Goal: Information Seeking & Learning: Learn about a topic

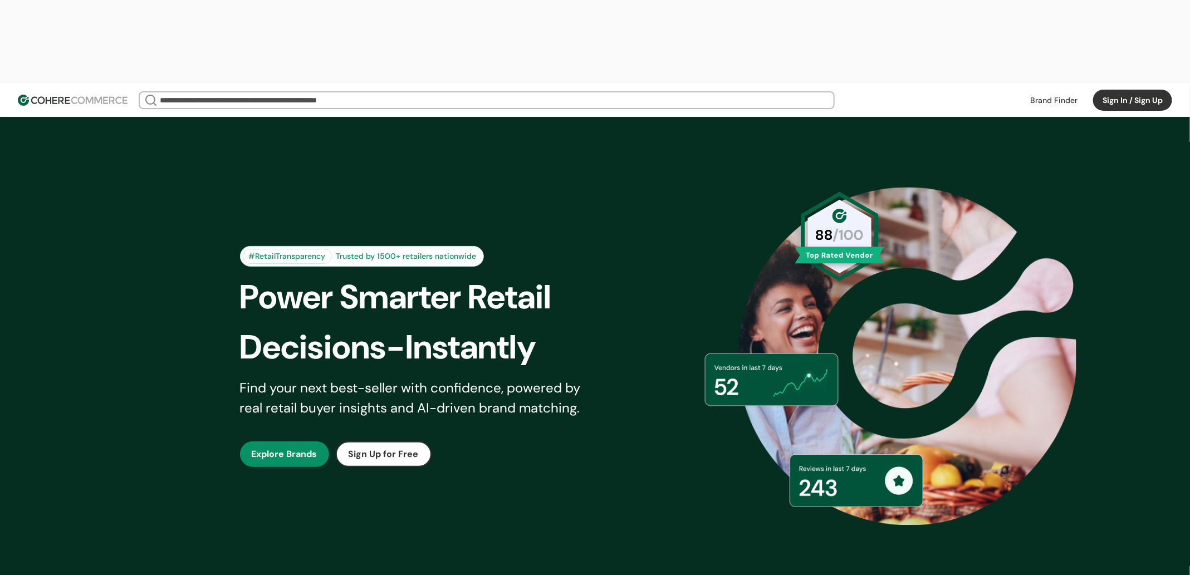
click at [1110, 90] on button "Sign In / Sign Up" at bounding box center [1132, 100] width 79 height 21
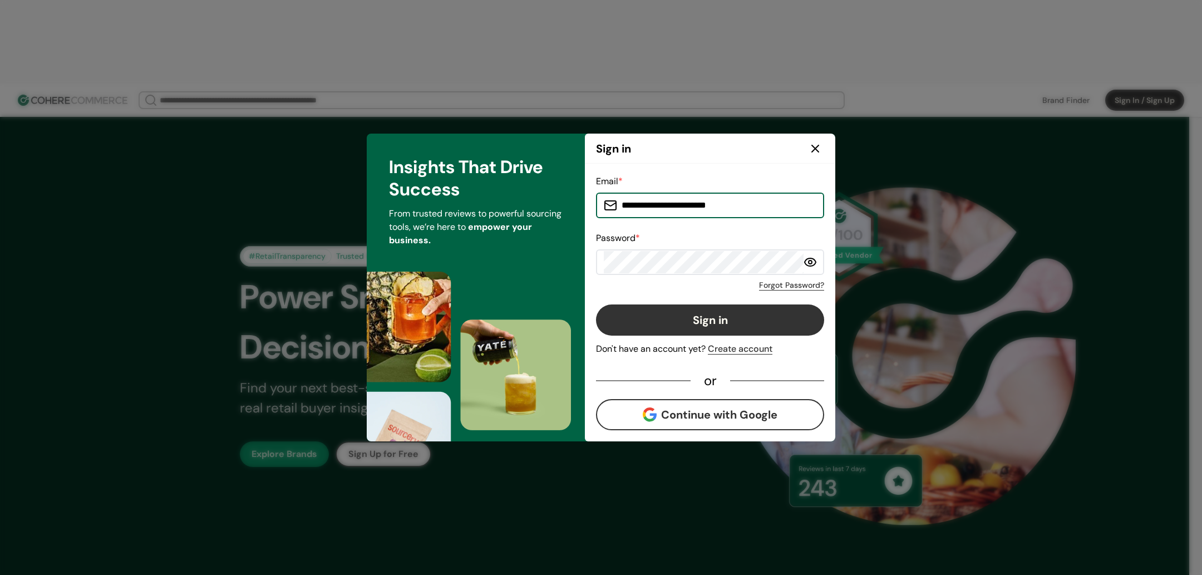
click at [666, 198] on input "**********" at bounding box center [716, 205] width 199 height 22
click at [669, 209] on input "**********" at bounding box center [716, 205] width 199 height 22
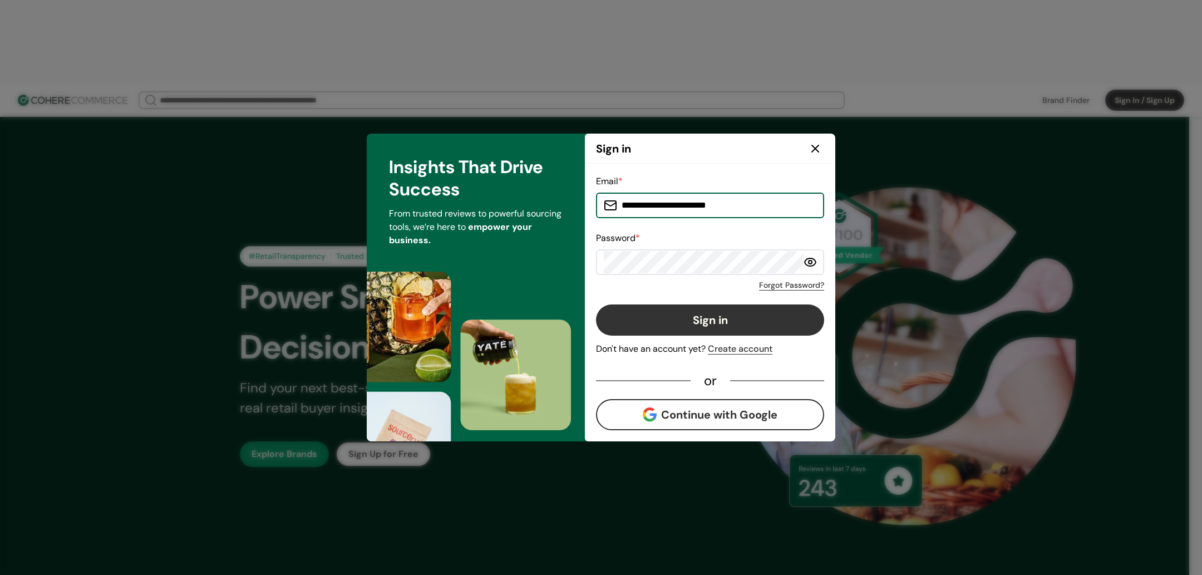
click at [669, 209] on input "**********" at bounding box center [716, 205] width 199 height 22
type input "**********"
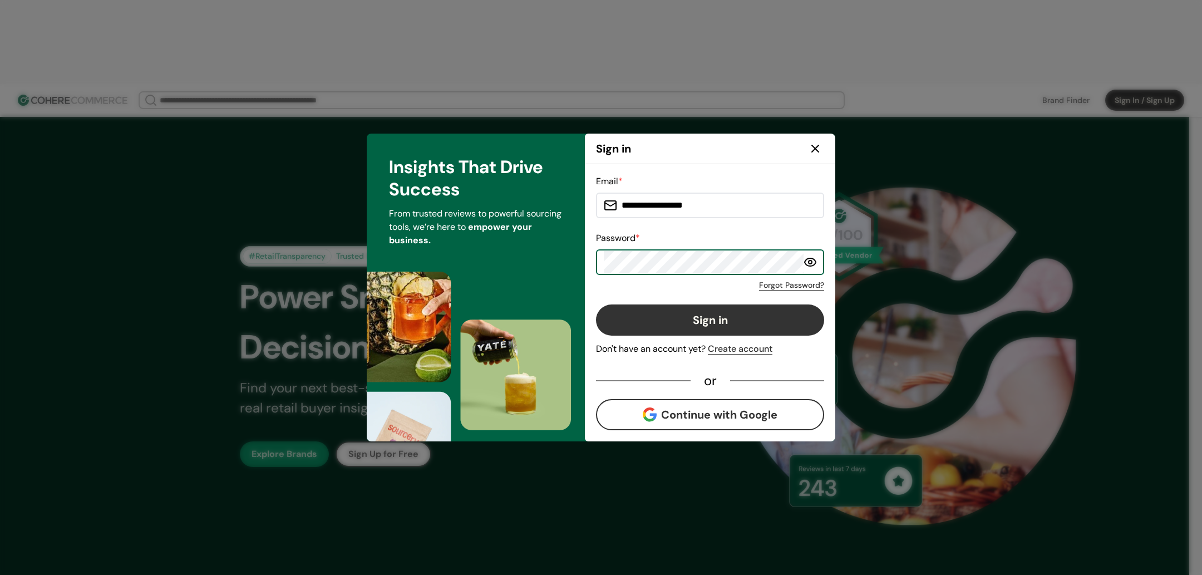
scroll to position [0, 135]
click at [596, 304] on button "Sign in" at bounding box center [710, 319] width 228 height 31
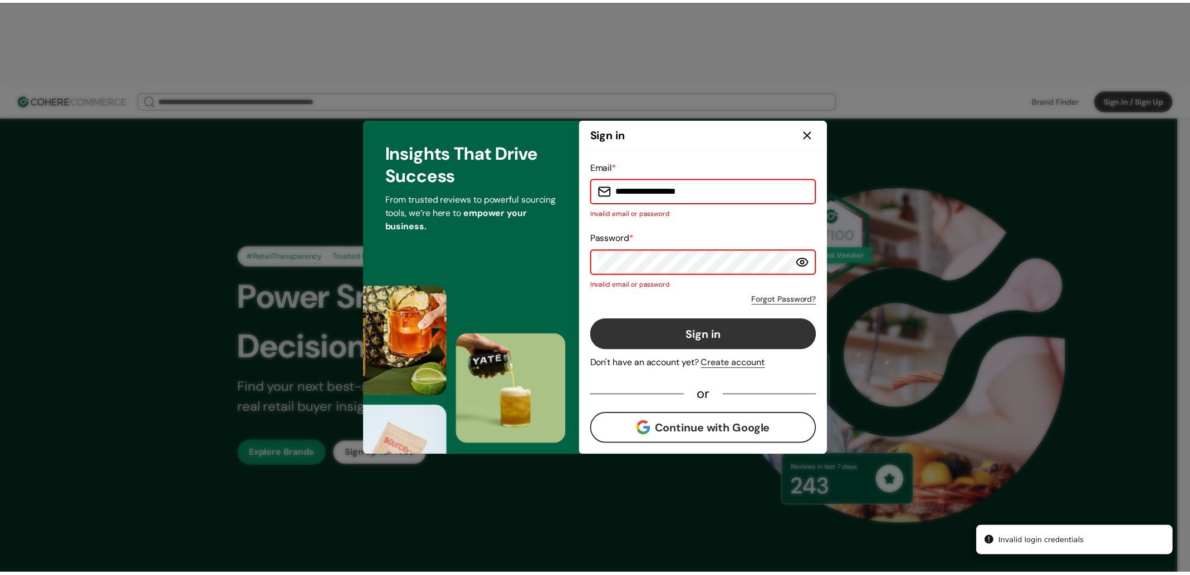
scroll to position [0, 0]
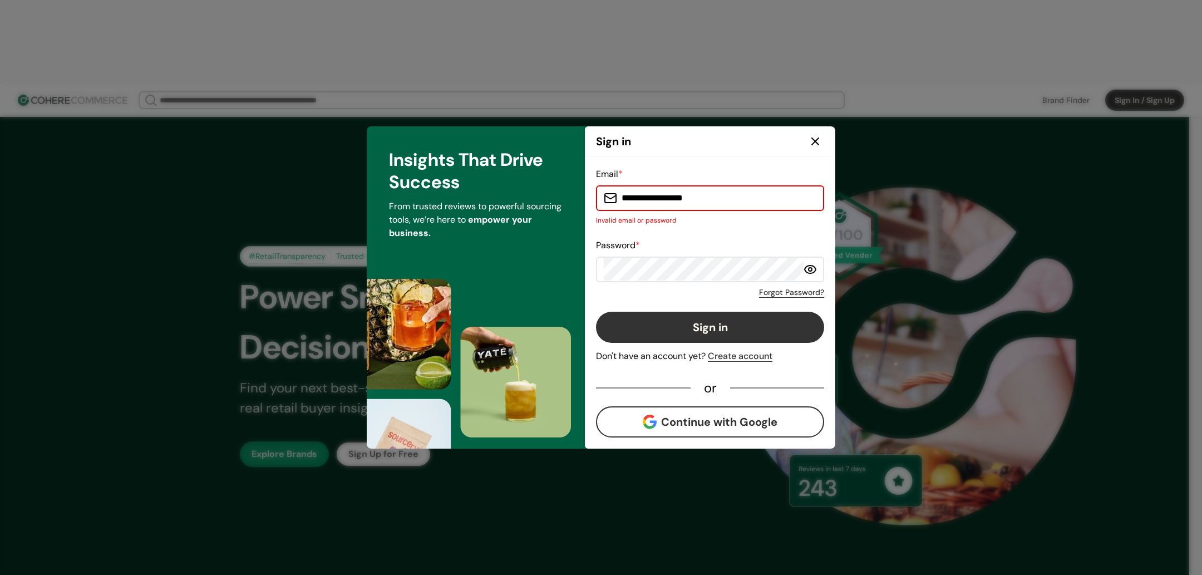
click at [753, 316] on button "Sign in" at bounding box center [710, 327] width 228 height 31
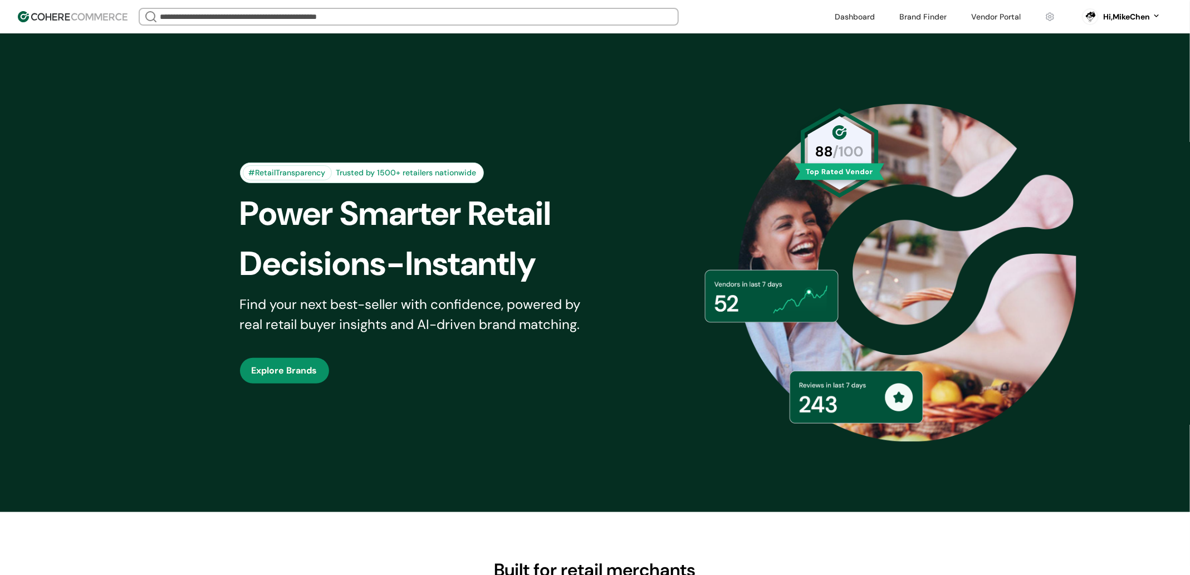
click at [989, 11] on link at bounding box center [995, 16] width 63 height 17
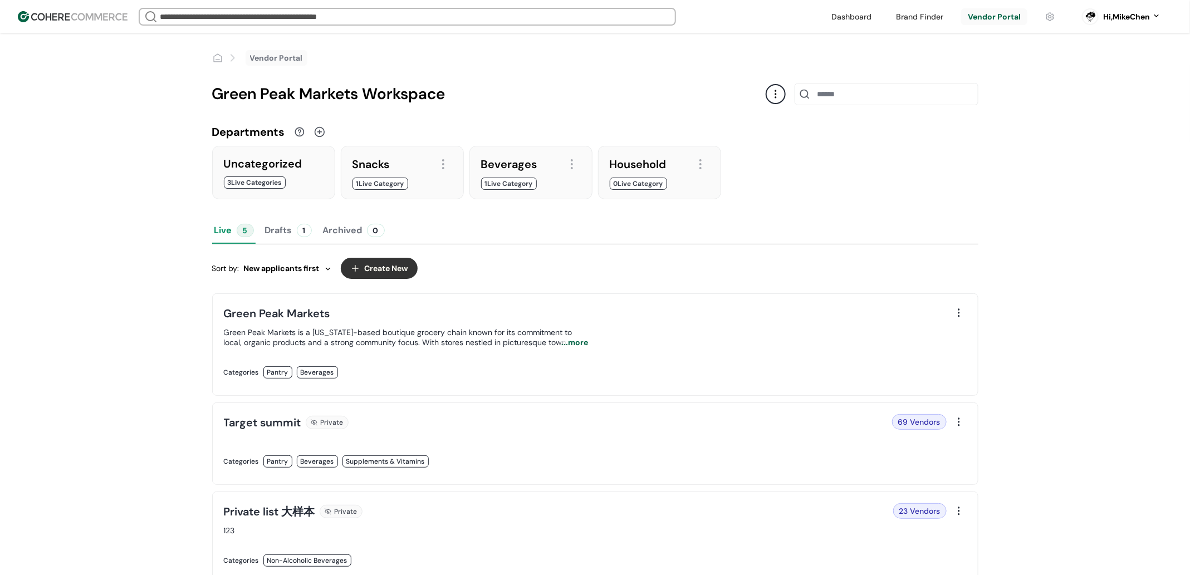
click at [588, 384] on link at bounding box center [406, 384] width 365 height 0
click at [562, 473] on link at bounding box center [406, 473] width 365 height 0
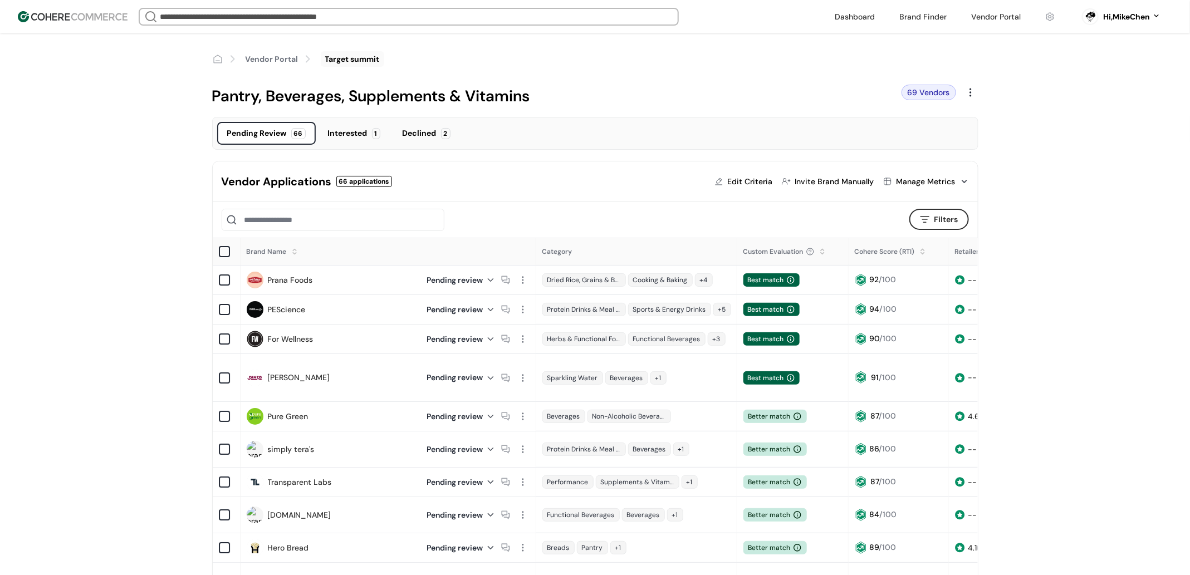
click at [303, 411] on link "Pure Green" at bounding box center [288, 417] width 41 height 12
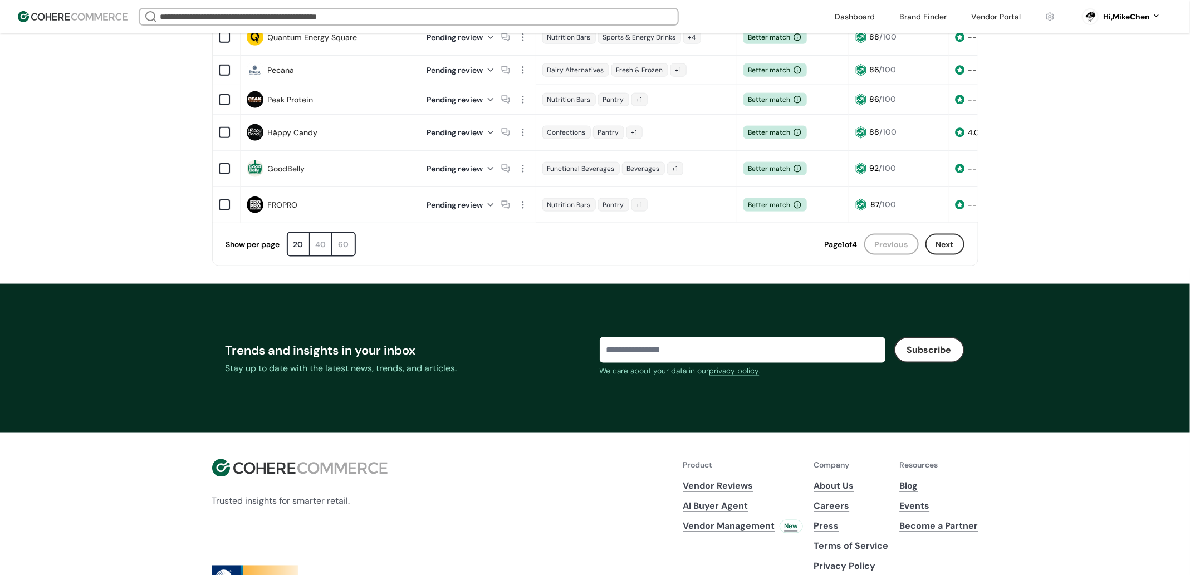
scroll to position [399, 0]
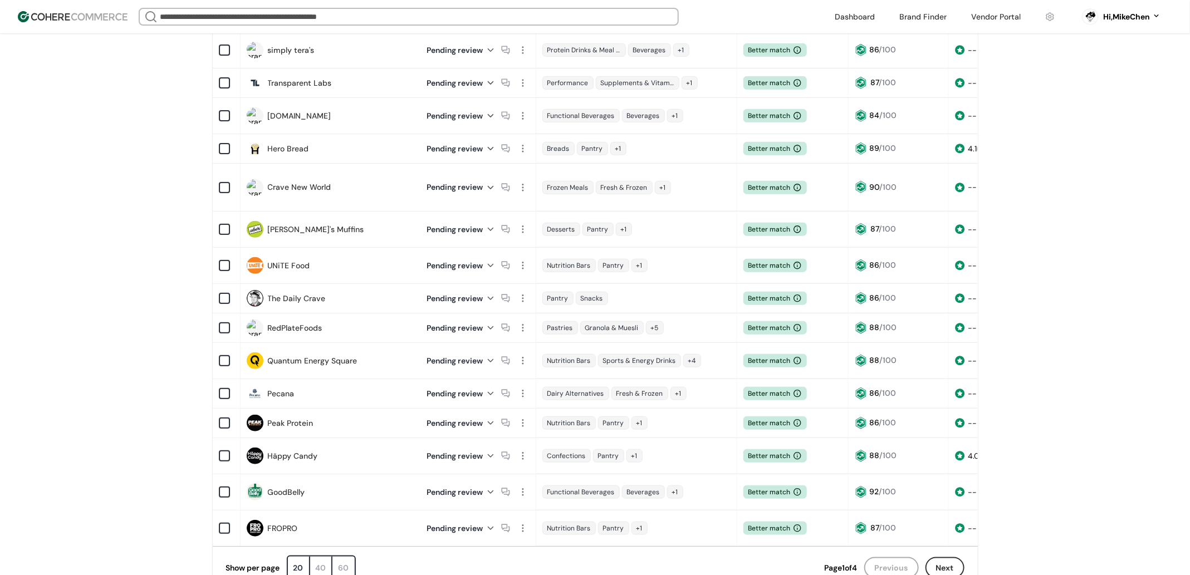
click at [288, 523] on link "FROPRO" at bounding box center [283, 529] width 30 height 12
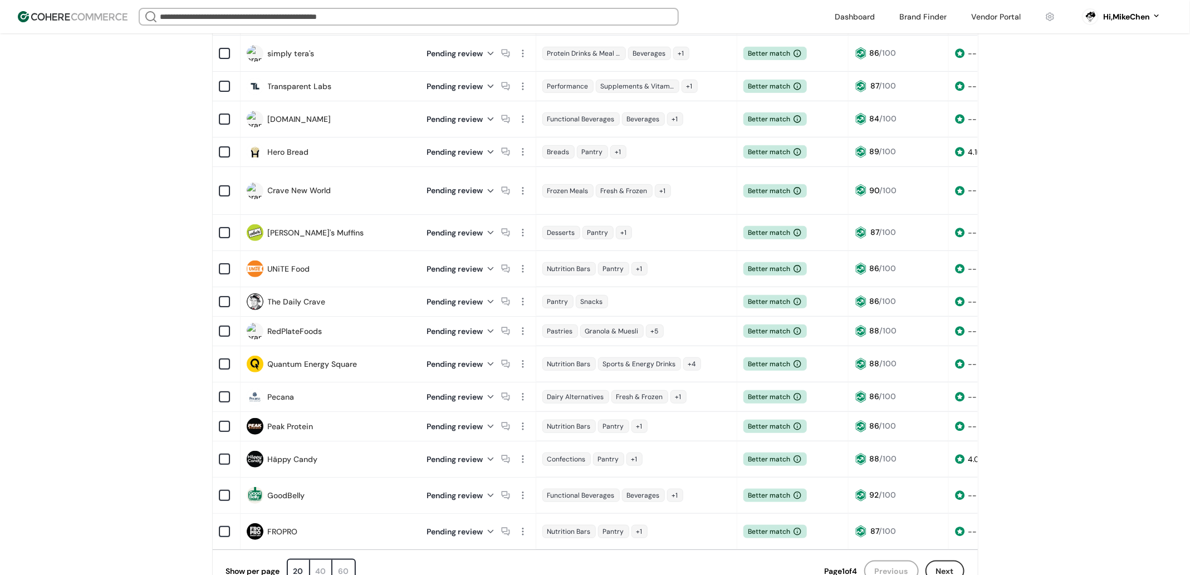
scroll to position [396, 0]
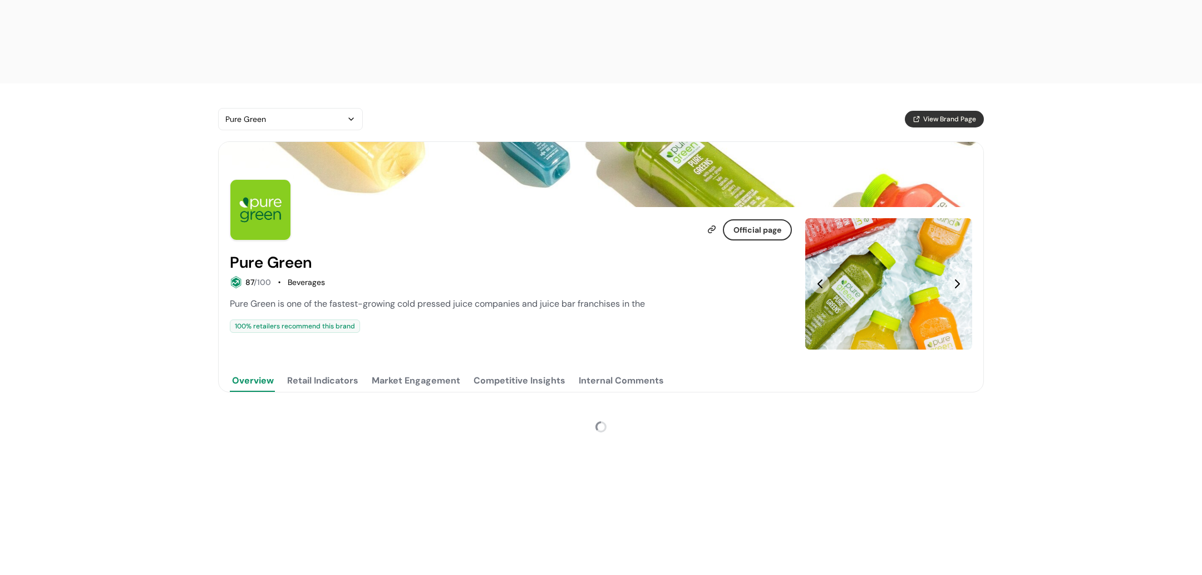
click at [344, 370] on button "Retail Indicators" at bounding box center [323, 381] width 76 height 22
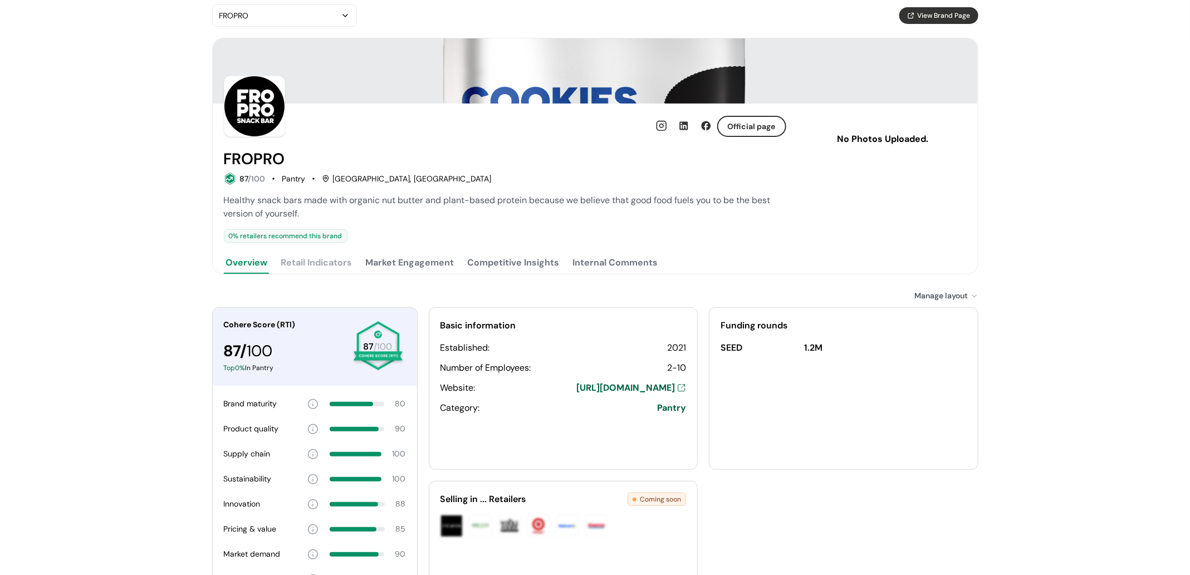
scroll to position [100, 0]
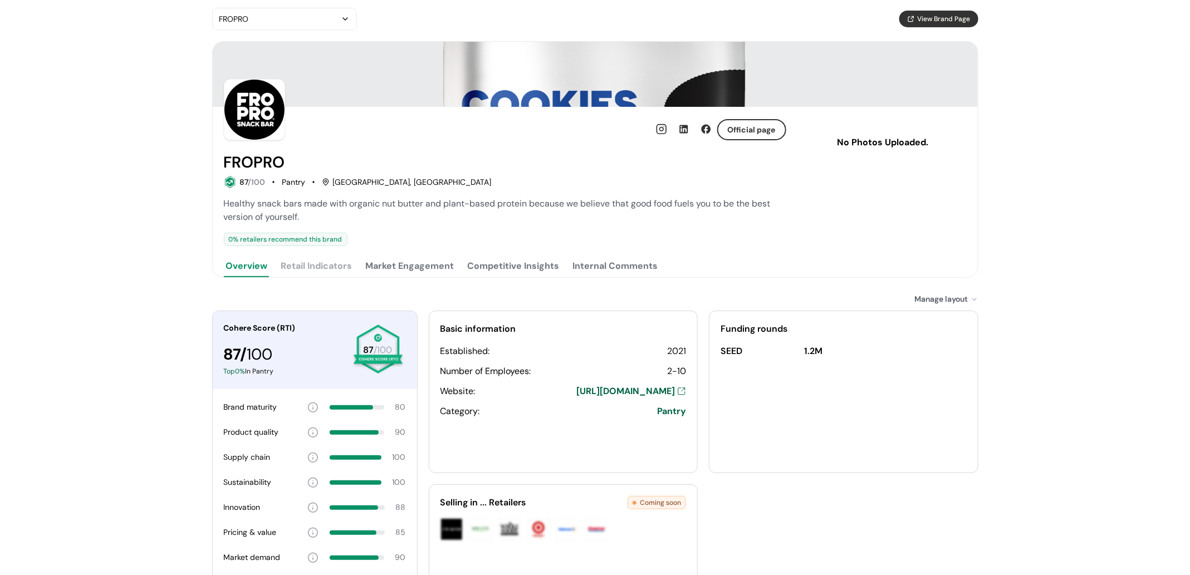
click at [412, 255] on button "Market Engagement" at bounding box center [409, 266] width 93 height 22
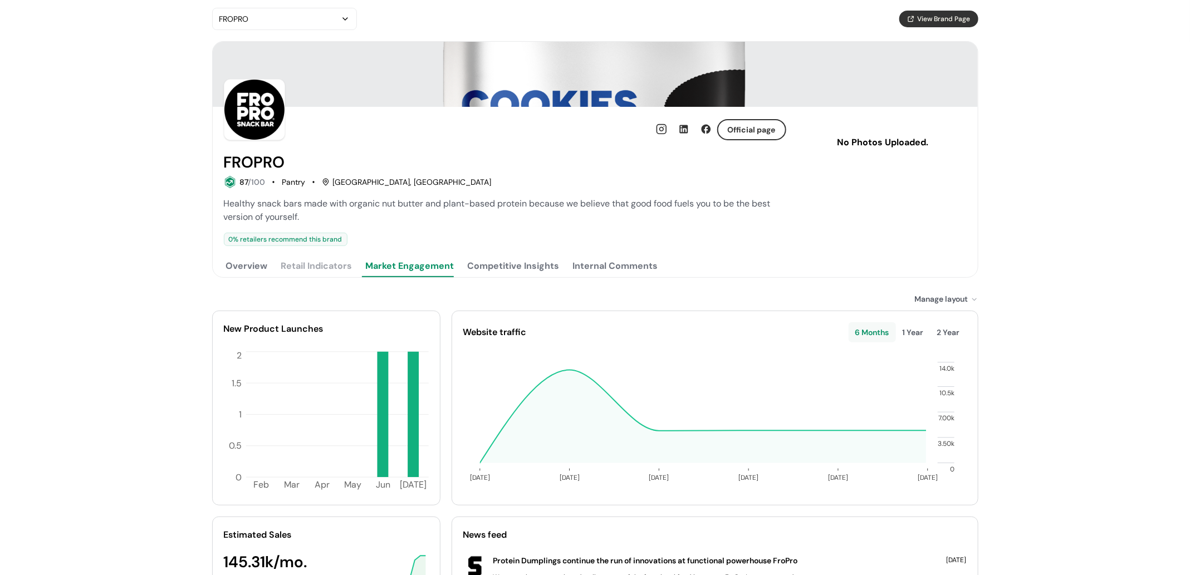
click at [479, 255] on button "Competitive Insights" at bounding box center [513, 266] width 96 height 22
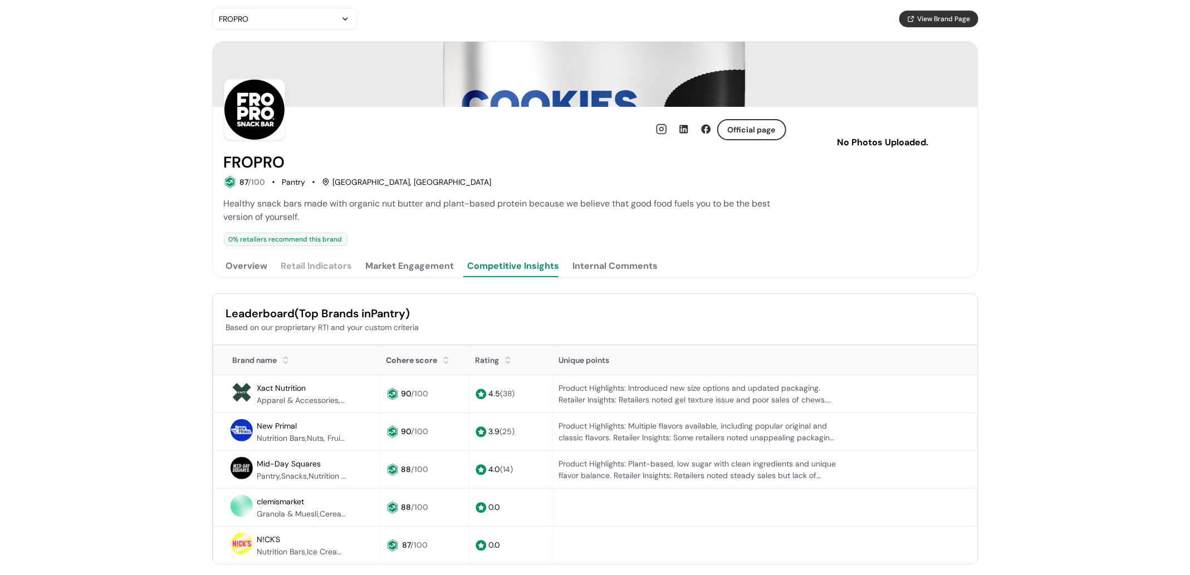
click at [574, 259] on div "Internal Comments" at bounding box center [615, 265] width 85 height 13
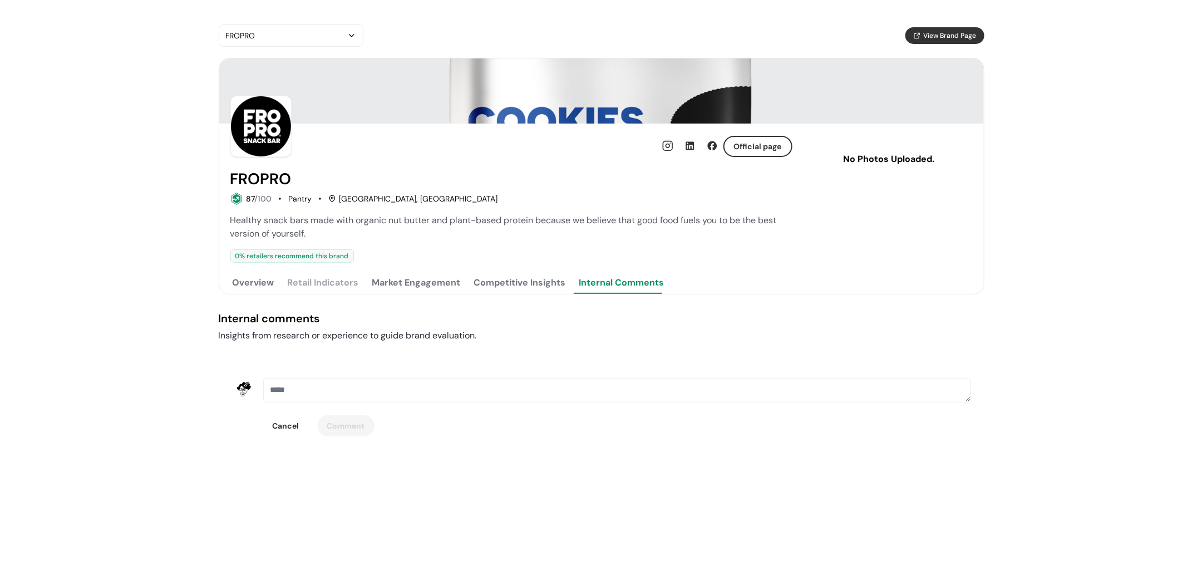
scroll to position [0, 0]
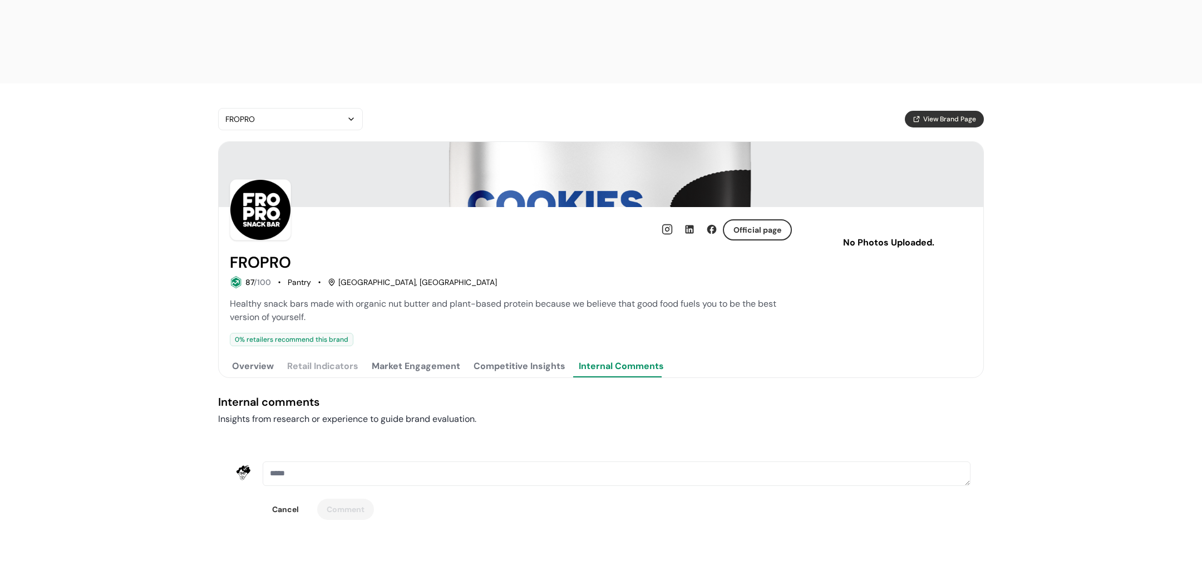
click at [263, 298] on span "Healthy snack bars made with organic nut butter and plant-based protein because…" at bounding box center [503, 310] width 547 height 25
click at [916, 111] on button "View Brand Page" at bounding box center [944, 119] width 79 height 17
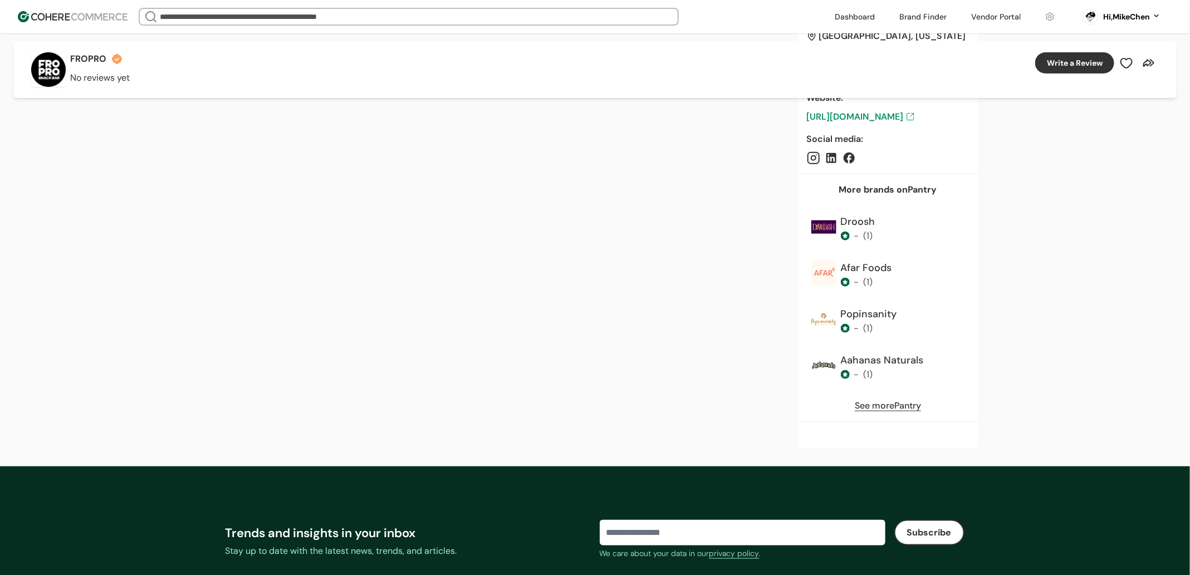
scroll to position [613, 0]
